Goal: Task Accomplishment & Management: Manage account settings

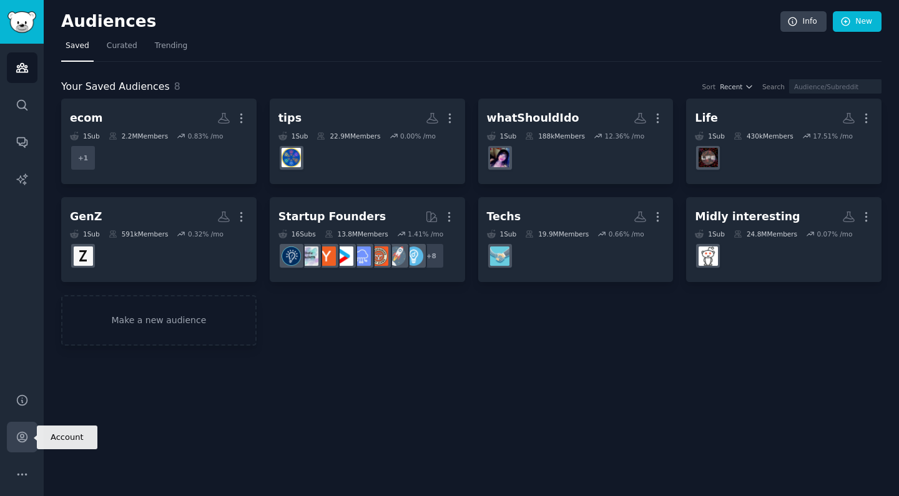
click at [27, 438] on icon "Sidebar" at bounding box center [22, 438] width 10 height 10
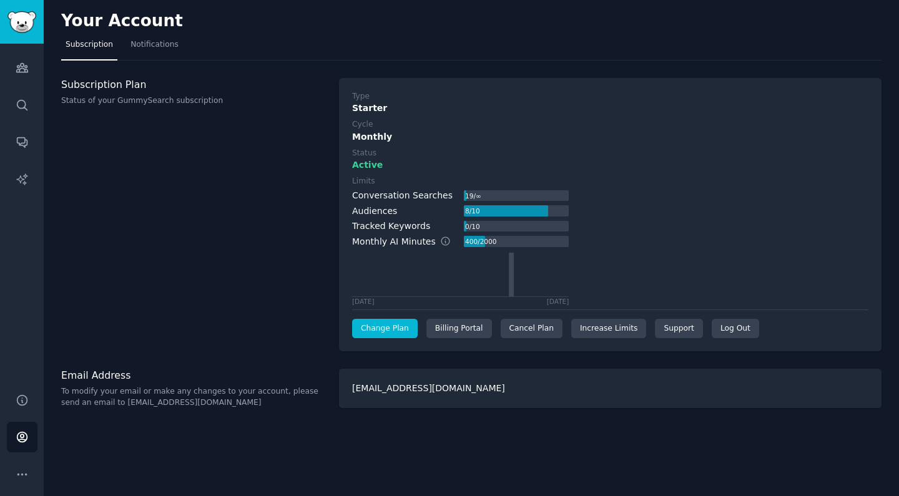
click at [385, 323] on link "Change Plan" at bounding box center [385, 329] width 66 height 20
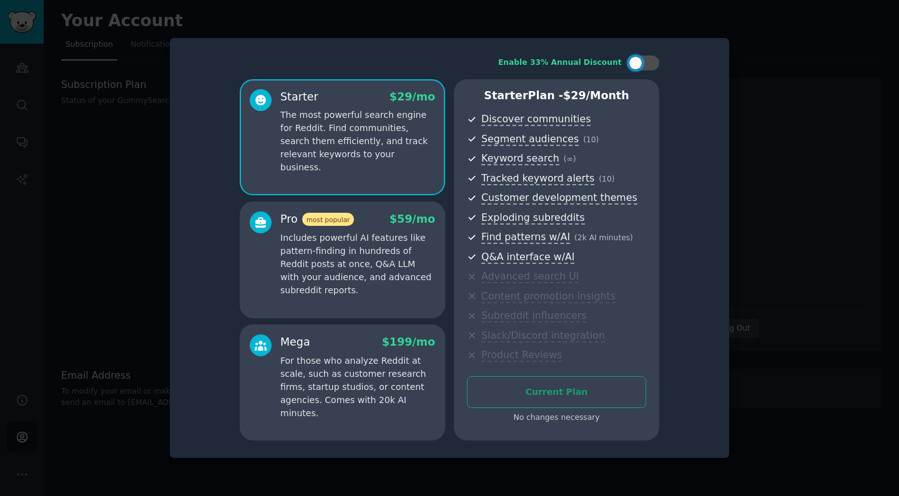
click at [737, 172] on div at bounding box center [449, 248] width 899 height 496
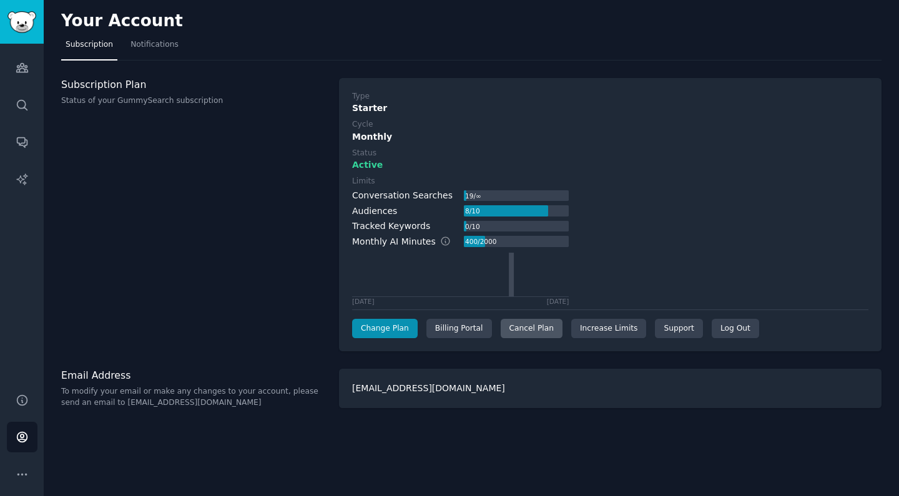
click at [523, 332] on div "Cancel Plan" at bounding box center [532, 329] width 62 height 20
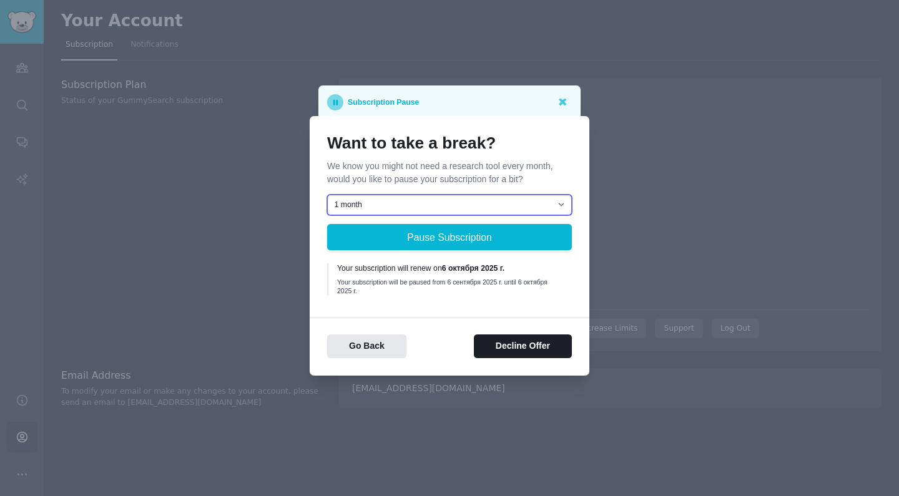
click at [525, 199] on select "1 month 2 months 3 months Choose a custom date to resume" at bounding box center [449, 205] width 245 height 21
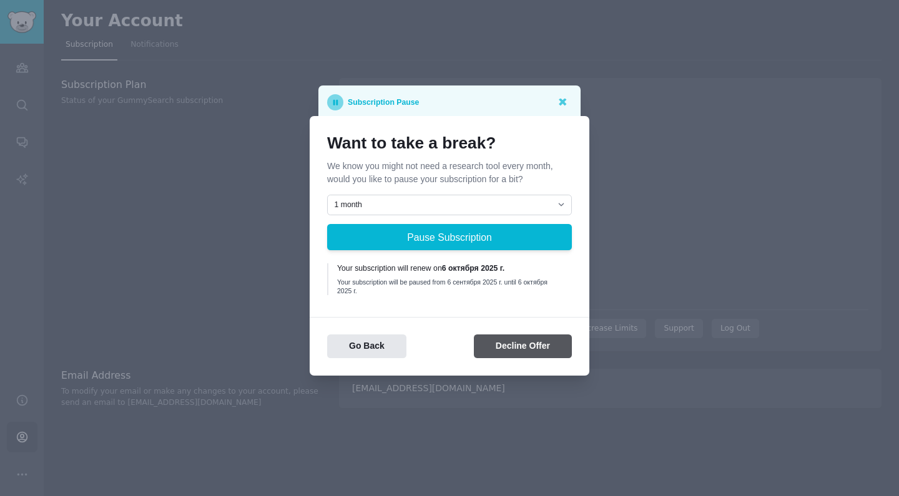
click at [523, 344] on button "Decline Offer" at bounding box center [523, 347] width 98 height 24
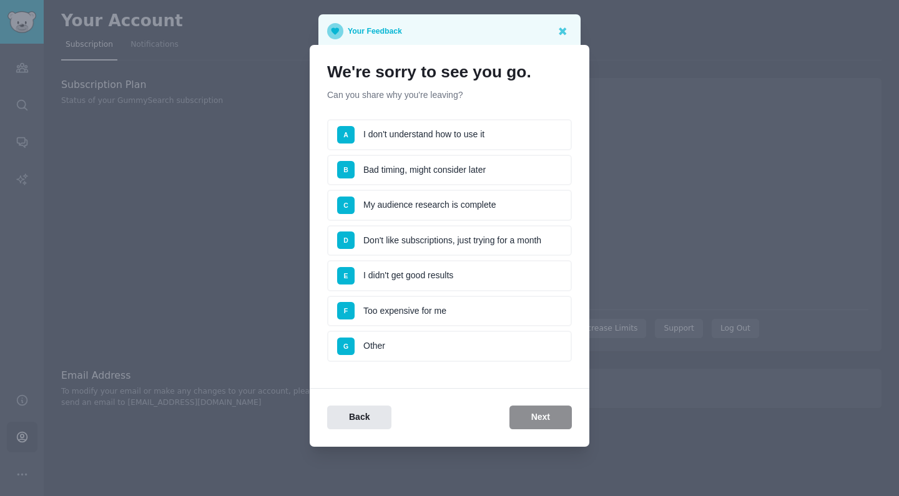
click at [443, 137] on li "A I don't understand how to use it" at bounding box center [449, 134] width 245 height 31
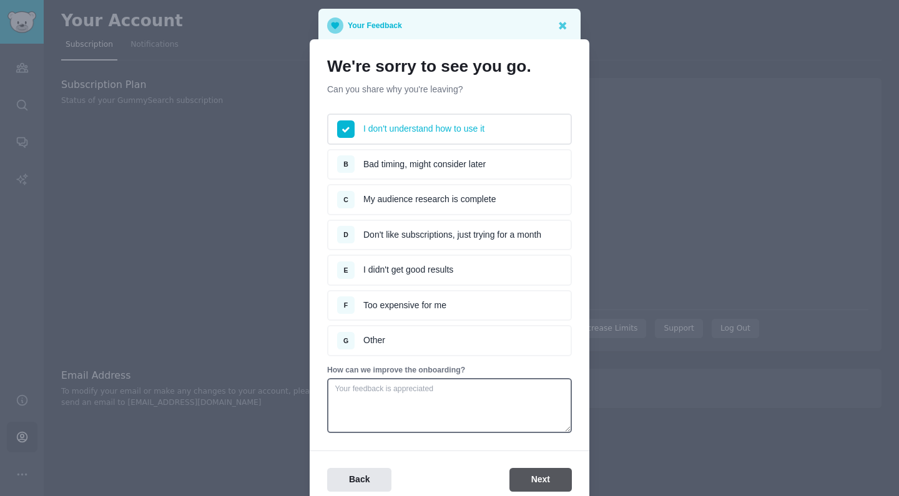
click at [537, 470] on button "Next" at bounding box center [541, 480] width 62 height 24
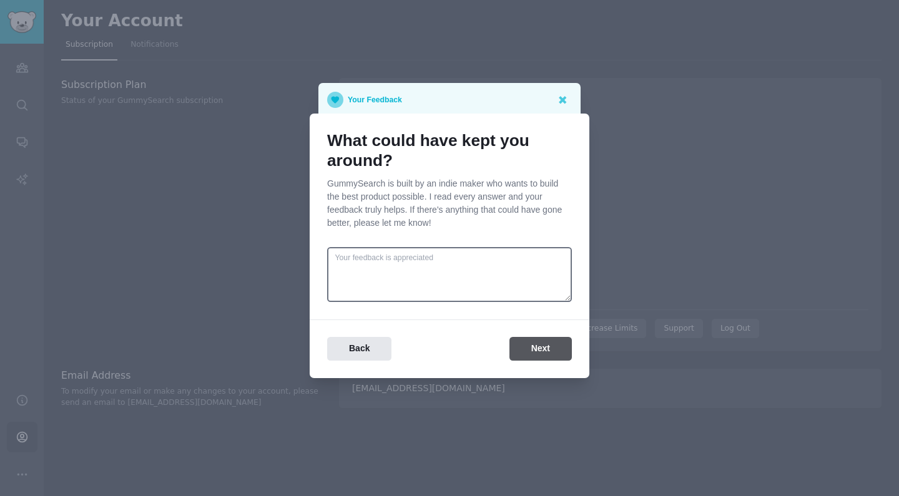
click at [513, 352] on button "Next" at bounding box center [541, 349] width 62 height 24
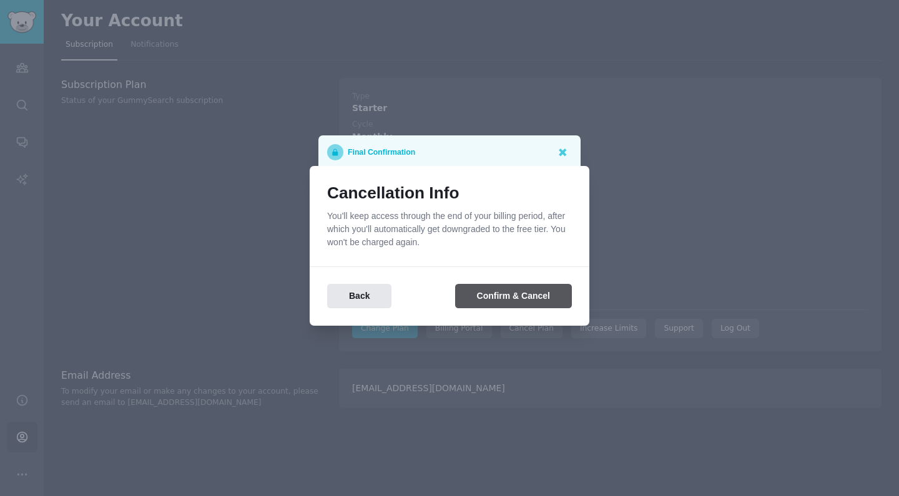
click at [493, 297] on button "Confirm & Cancel" at bounding box center [513, 296] width 117 height 24
